Goal: Contribute content: Contribute content

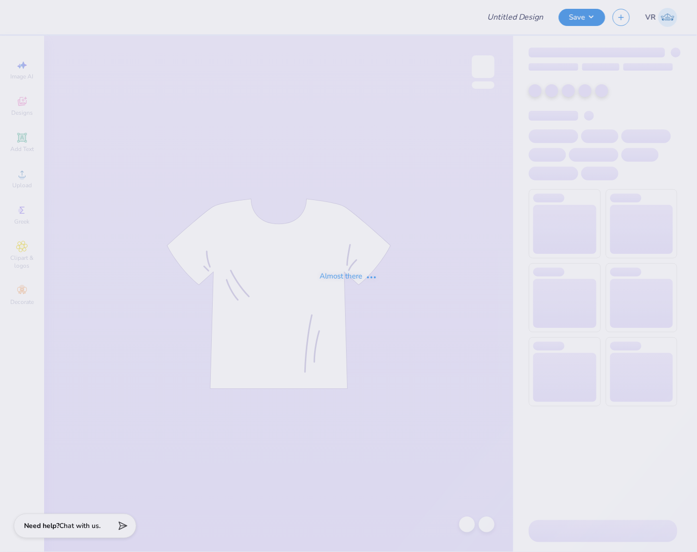
type input "IU Zeta Pinktoberfest Jerseys"
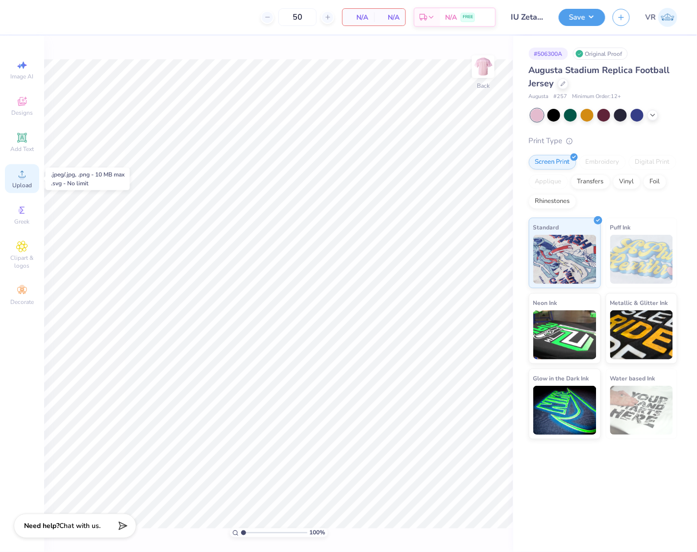
click at [16, 184] on span "Upload" at bounding box center [22, 185] width 20 height 8
click at [18, 143] on icon at bounding box center [22, 138] width 12 height 12
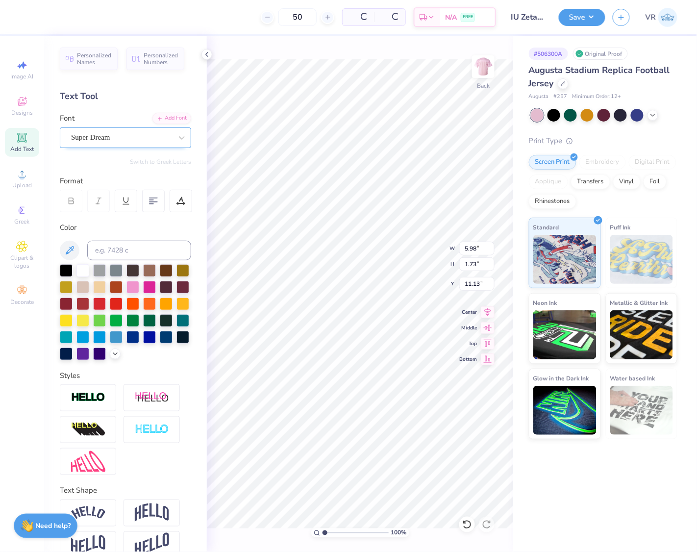
click at [120, 133] on div "Super Dream" at bounding box center [121, 137] width 103 height 15
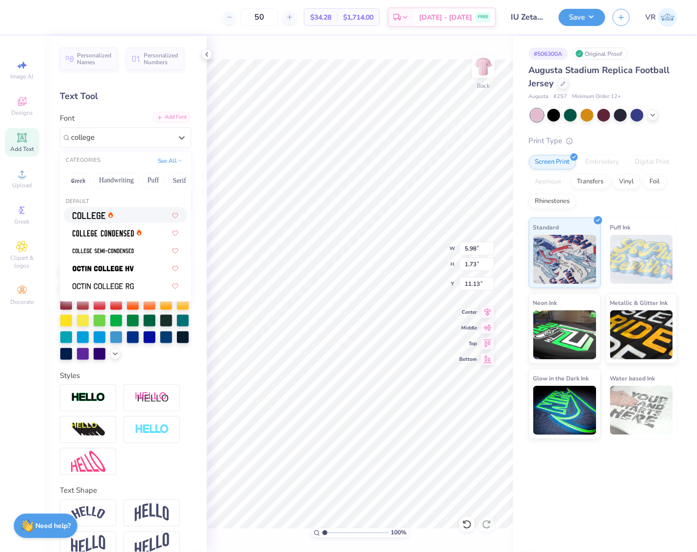
type input "college"
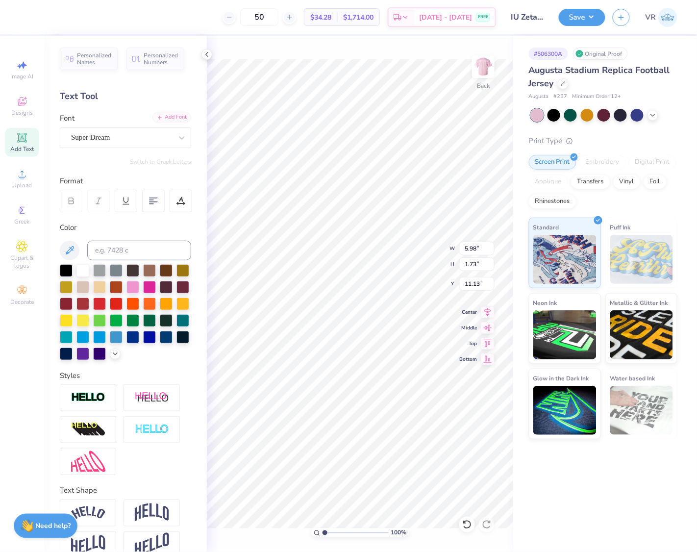
click at [152, 114] on div "Add Font" at bounding box center [171, 117] width 39 height 11
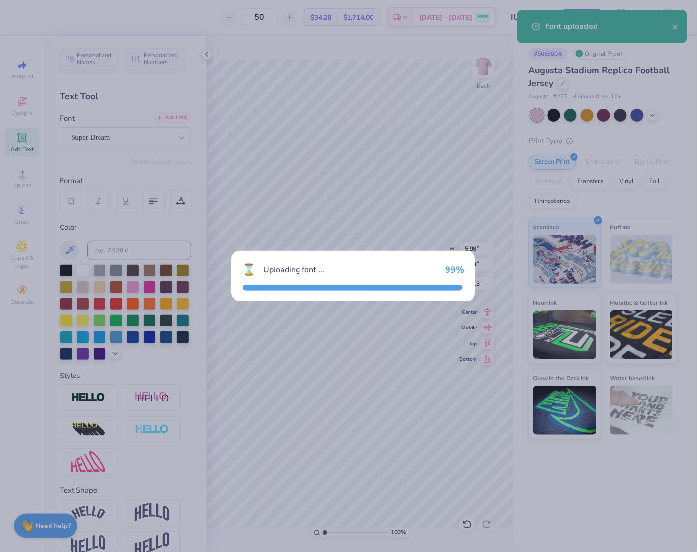
type input "5.20"
type input "1.93"
type input "11.03"
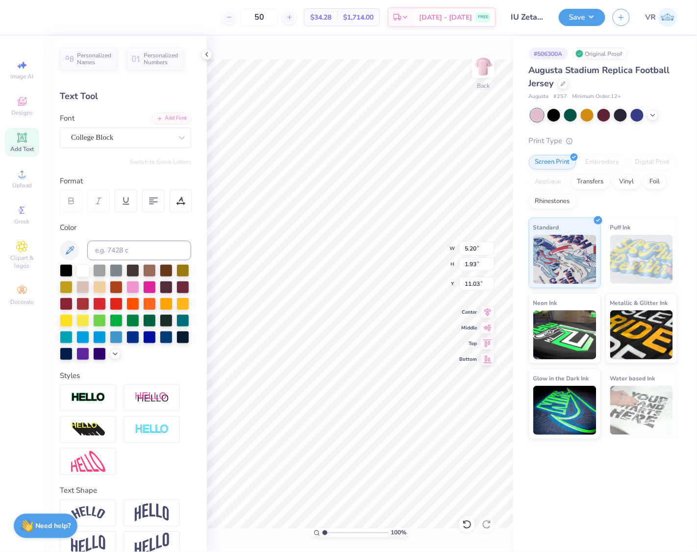
scroll to position [10, 2]
type textarea "zeta tau alpha"
click at [359, 357] on li "Duplicate" at bounding box center [359, 365] width 77 height 19
type input "12.13"
paste textarea "98"
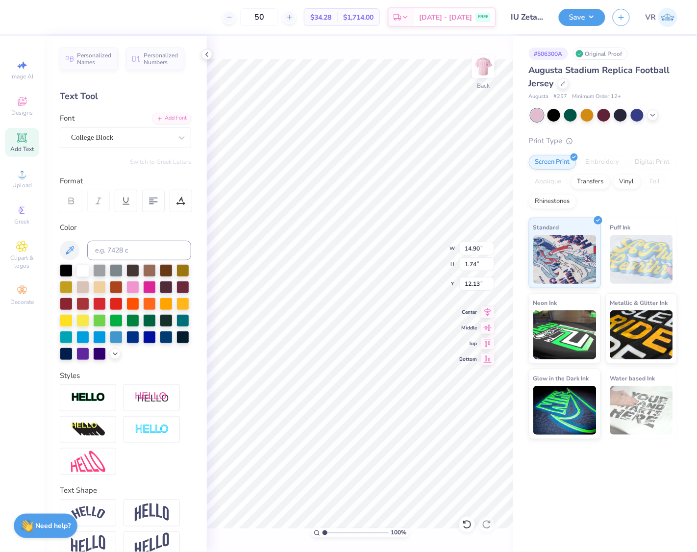
type textarea "98"
click at [473, 251] on input "2.05" at bounding box center [476, 249] width 35 height 14
type input "12.00"
type input "10.18"
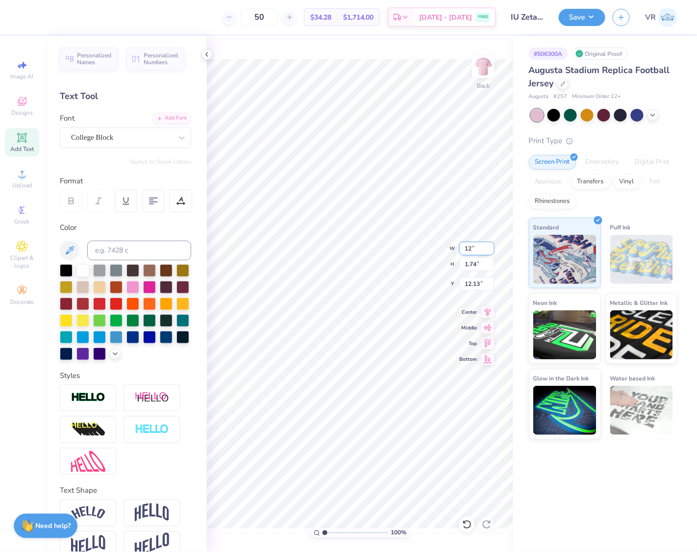
type input "7.91"
type input "14.90"
type input "1.74"
type input "11.13"
click at [481, 251] on input "14.90" at bounding box center [476, 249] width 35 height 14
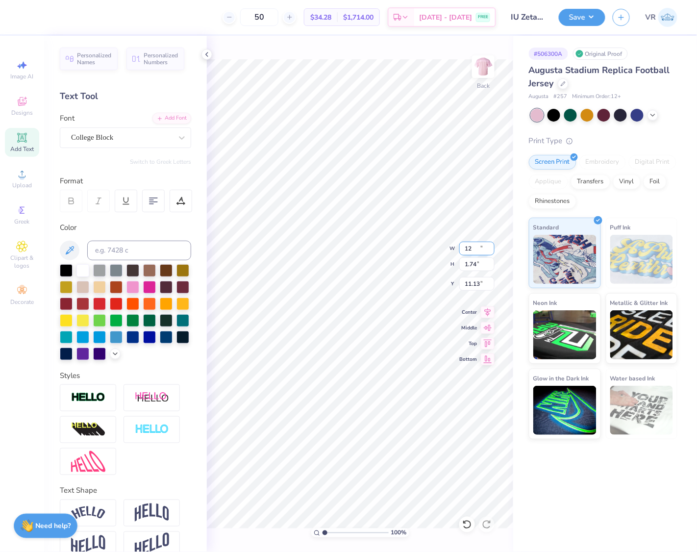
type input "12.00"
type input "1.40"
type input "11.30"
type input "10.18"
type input "11.62"
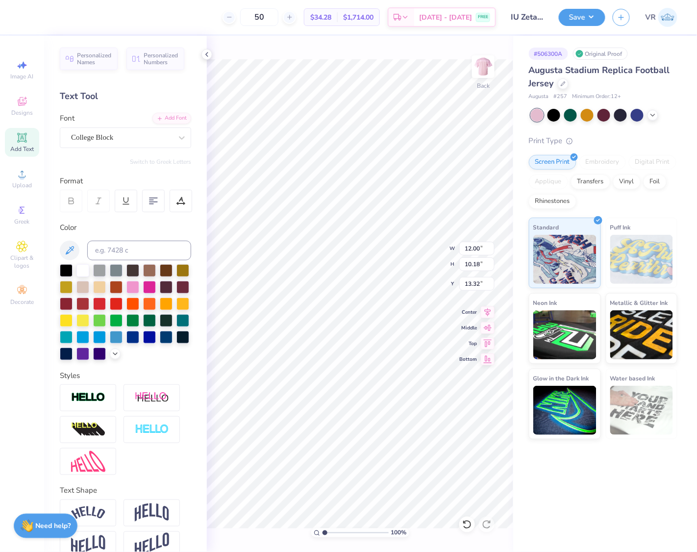
type input "13.32"
type input "1.40"
type input "11.07"
type input "10.18"
type input "13.32"
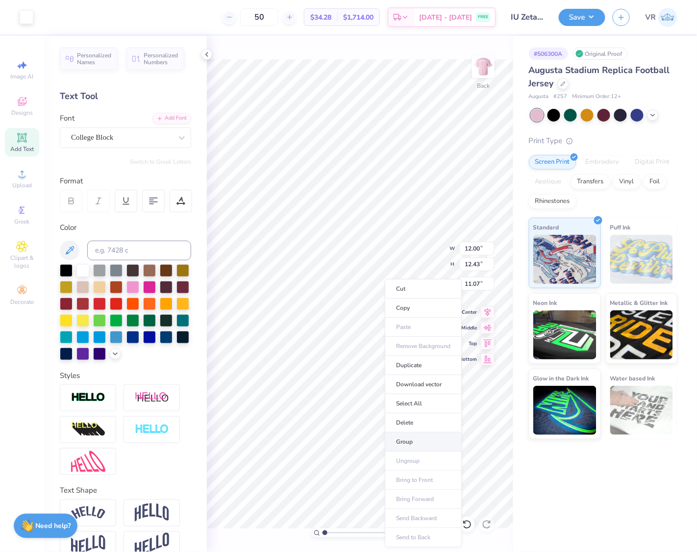
click at [408, 446] on li "Group" at bounding box center [423, 441] width 77 height 19
type input "0.50"
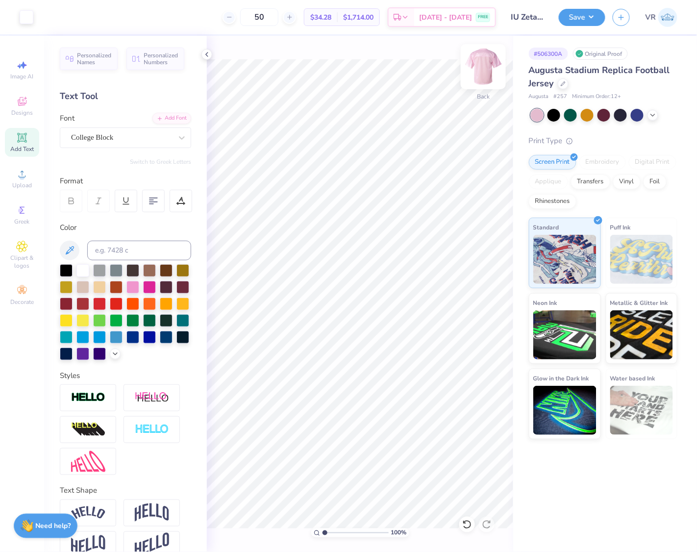
click at [487, 56] on img at bounding box center [482, 66] width 39 height 39
click at [161, 112] on div "Personalized Names Personalized Numbers Text Tool Add Font Font College Block S…" at bounding box center [125, 294] width 163 height 516
click at [161, 123] on div "[GEOGRAPHIC_DATA]" at bounding box center [125, 130] width 131 height 35
click at [22, 149] on span "Add Text" at bounding box center [22, 149] width 24 height 8
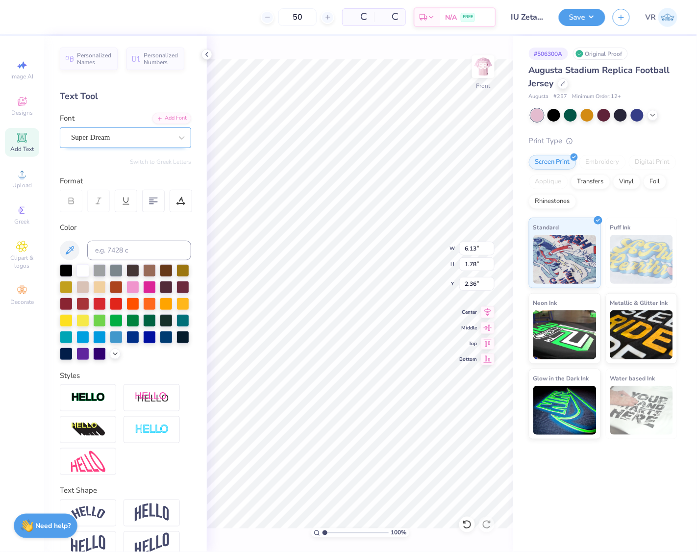
type input "6.14"
type input "0.97"
click at [114, 133] on div "Super Dream" at bounding box center [121, 137] width 103 height 15
click at [110, 133] on span "Super Dream" at bounding box center [90, 137] width 39 height 11
click at [133, 137] on div "Super Dream" at bounding box center [121, 137] width 101 height 11
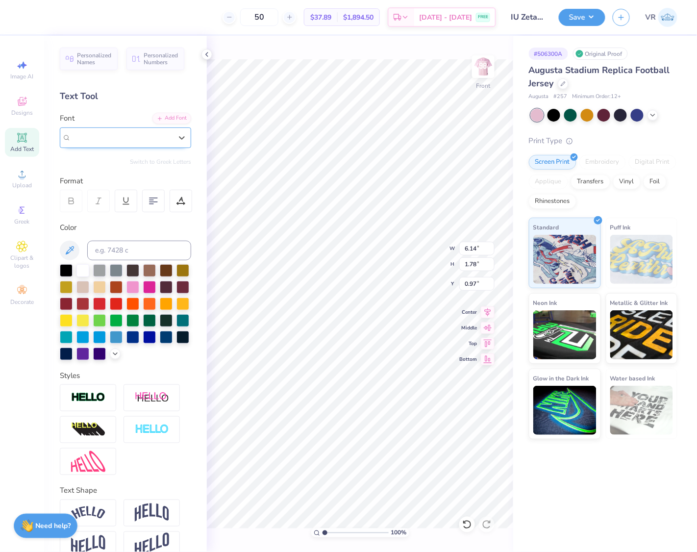
click at [133, 137] on div "Super Dream" at bounding box center [121, 137] width 101 height 11
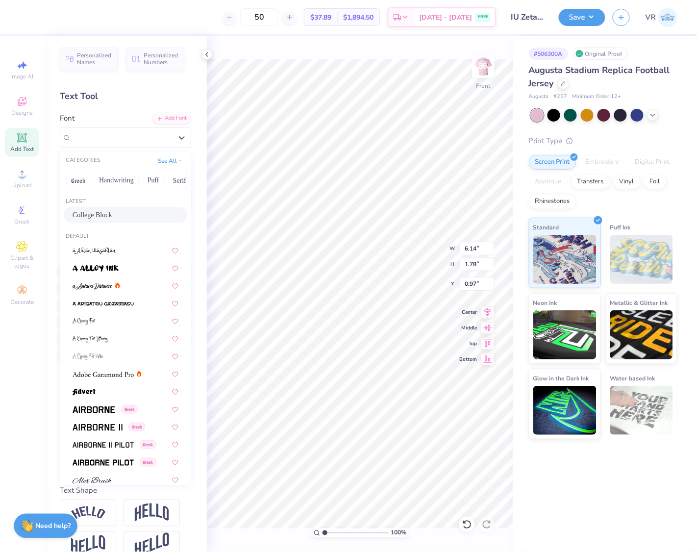
click at [99, 216] on span "College Block" at bounding box center [93, 215] width 40 height 10
type input "5.34"
type input "1.98"
type input "0.87"
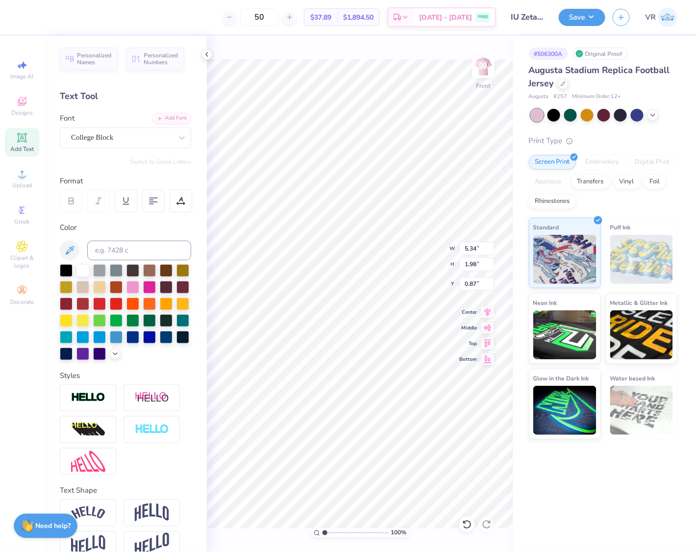
scroll to position [10, 4]
type textarea "big man on campus"
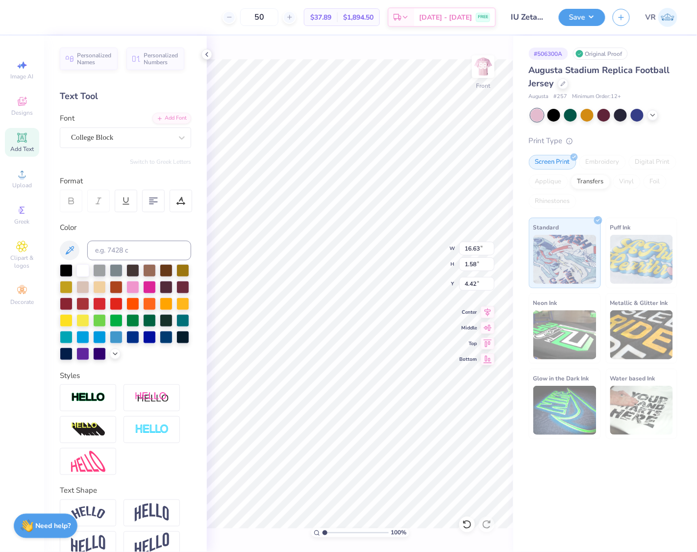
type input "16.63"
type input "3.25"
click at [482, 251] on input "16.63" at bounding box center [476, 249] width 35 height 14
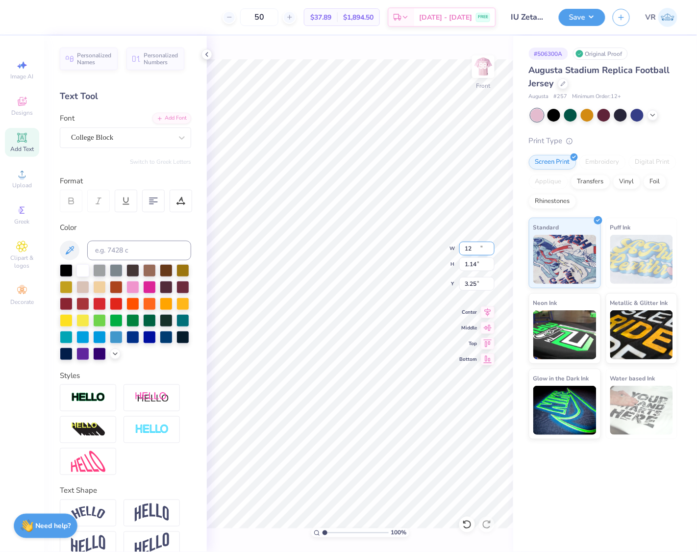
type input "12.00"
type input "1.14"
type input "3.47"
type input "3.98"
click at [479, 247] on input "12.00" at bounding box center [476, 249] width 35 height 14
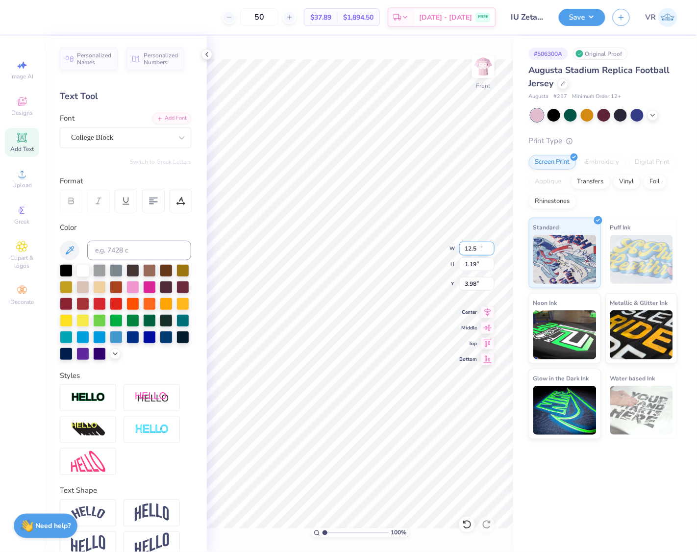
type input "12.50"
type input "1.19"
type input "3.96"
click at [395, 240] on li "Duplicate" at bounding box center [397, 237] width 77 height 19
type input "4.78"
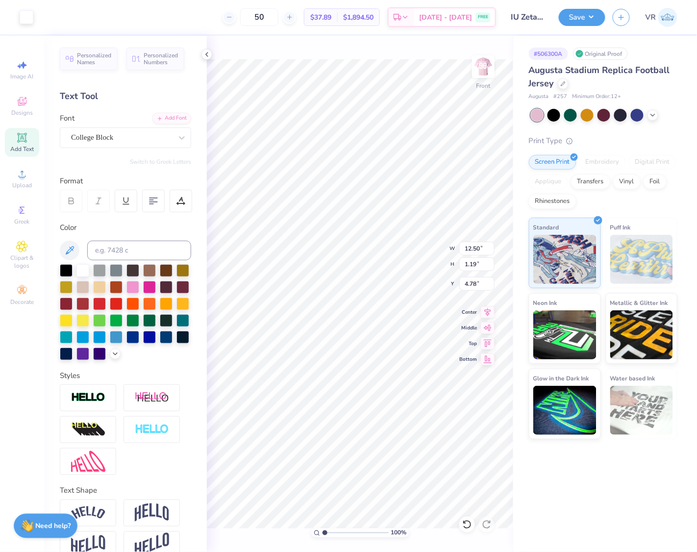
type input "12.52"
type input "5.30"
type input "12.50"
click at [473, 285] on input "3.96" at bounding box center [476, 284] width 35 height 14
type input "3.00"
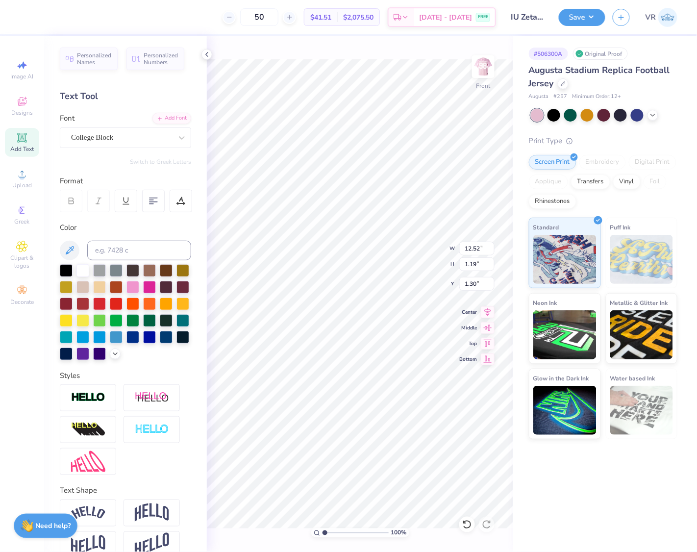
type input "1.30"
type textarea "25"
click at [479, 245] on input "1.40" at bounding box center [476, 249] width 35 height 14
type input "12.50"
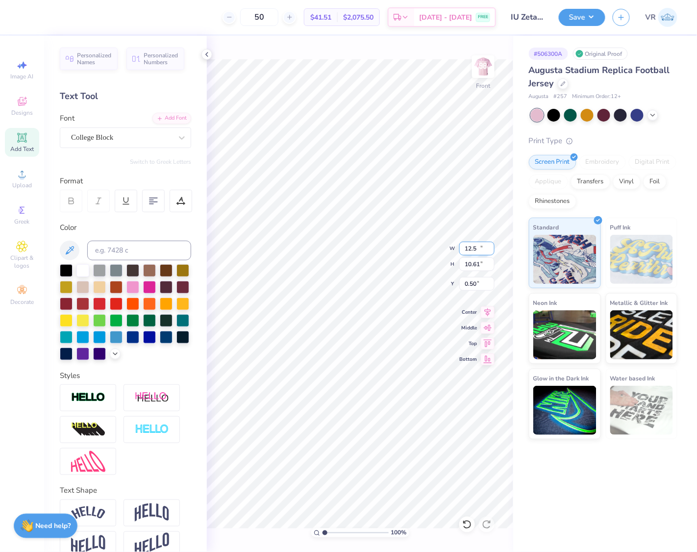
type input "10.61"
type input "0.50"
click at [469, 278] on input "3.98" at bounding box center [476, 284] width 35 height 14
type input "4.00"
click at [580, 26] on div "Save VR" at bounding box center [628, 17] width 138 height 34
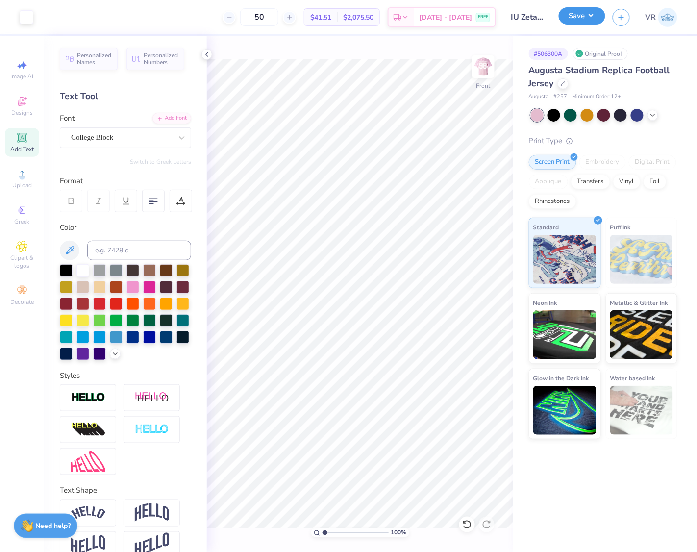
click at [575, 20] on button "Save" at bounding box center [582, 15] width 47 height 17
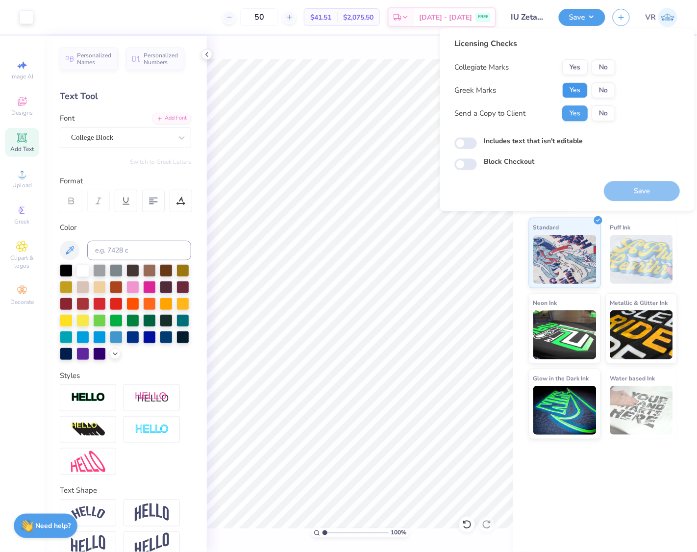
click at [580, 91] on button "Yes" at bounding box center [574, 90] width 25 height 16
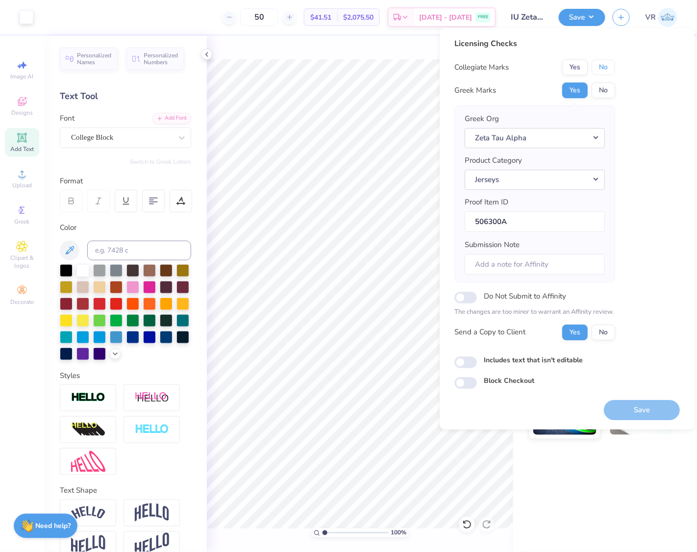
click at [610, 65] on button "No" at bounding box center [603, 67] width 24 height 16
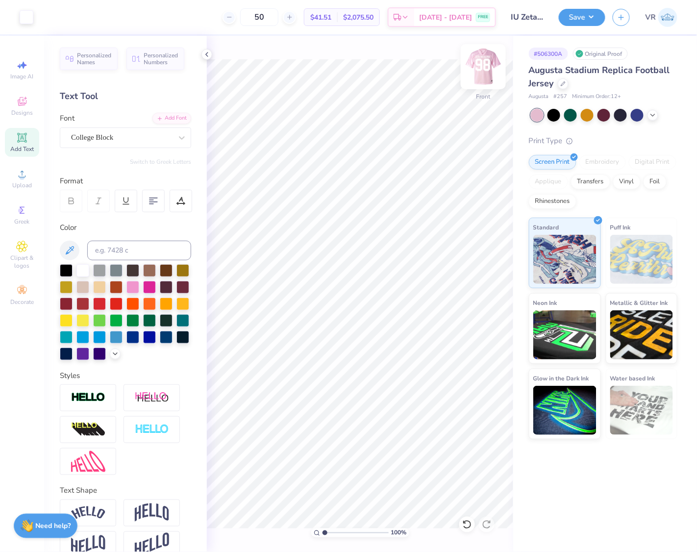
click at [483, 74] on img at bounding box center [482, 66] width 39 height 39
click at [577, 16] on button "Save" at bounding box center [582, 15] width 47 height 17
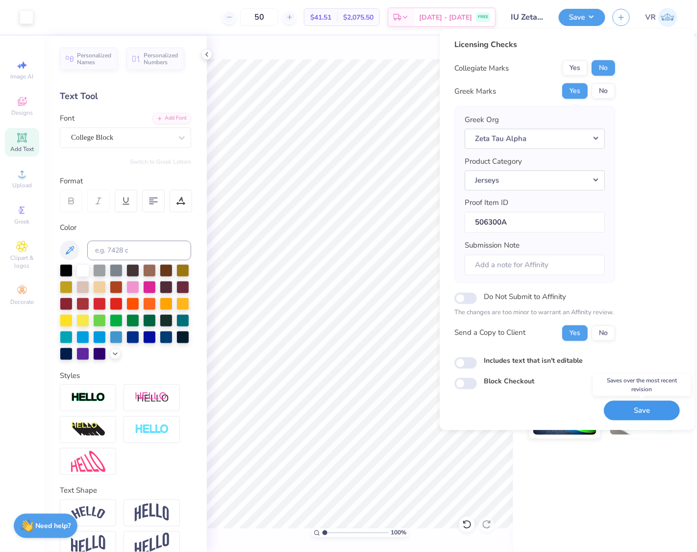
click at [633, 404] on button "Save" at bounding box center [642, 410] width 76 height 20
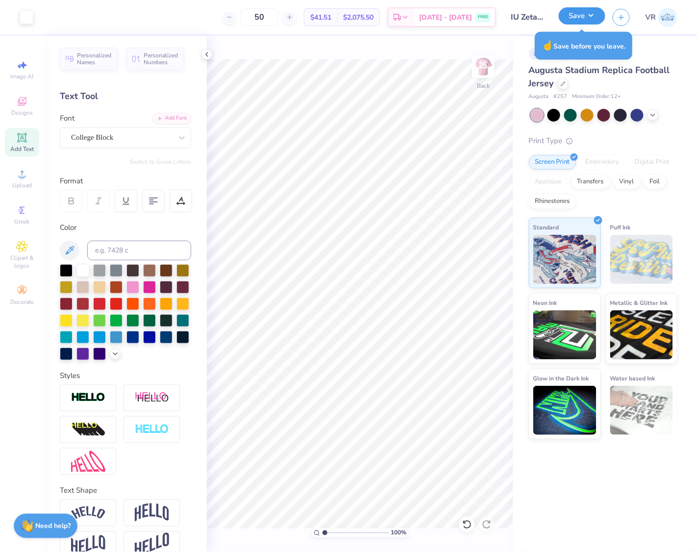
click at [579, 16] on button "Save" at bounding box center [582, 15] width 47 height 17
